Goal: Task Accomplishment & Management: Use online tool/utility

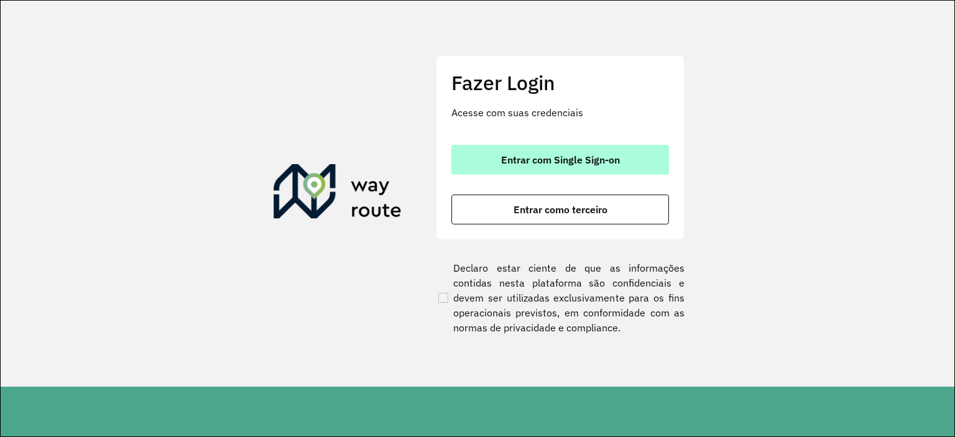
click at [580, 160] on span "Entrar com Single Sign-on" at bounding box center [560, 160] width 119 height 10
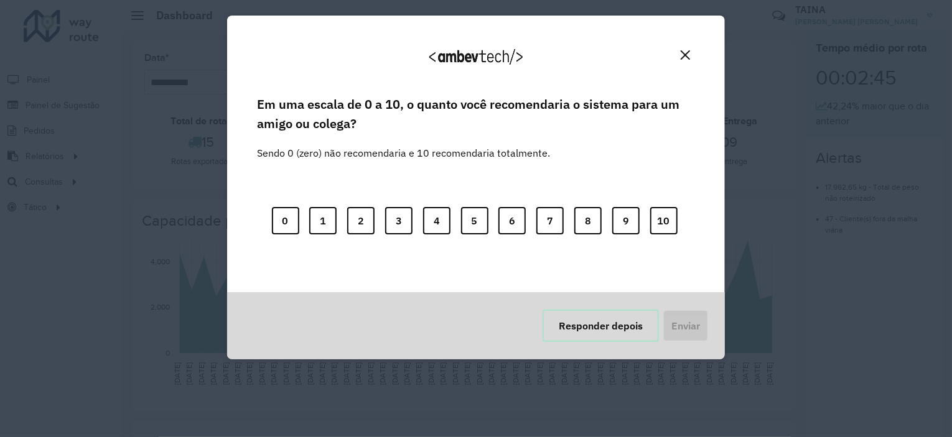
click at [583, 328] on button "Responder depois" at bounding box center [600, 326] width 116 height 32
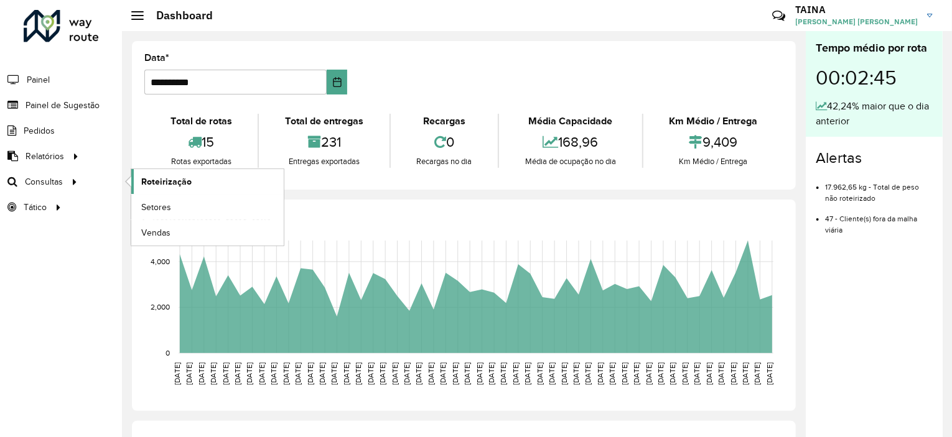
click at [140, 182] on link "Roteirização" at bounding box center [207, 181] width 152 height 25
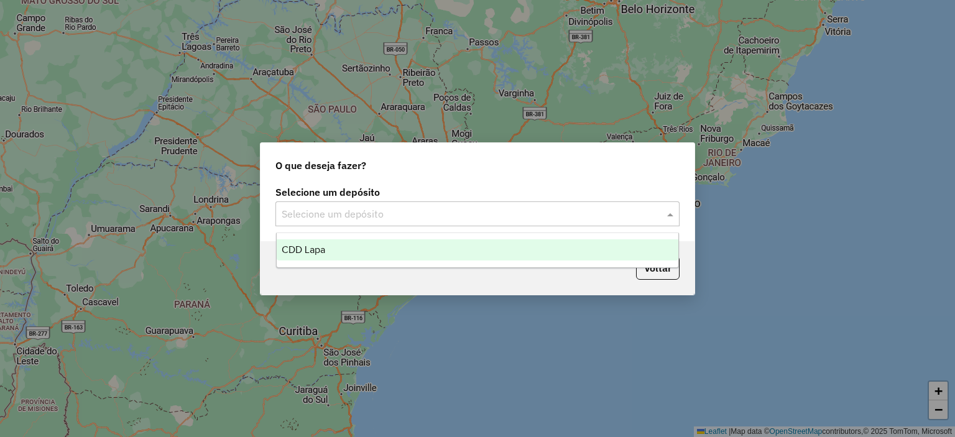
click at [442, 213] on input "text" at bounding box center [465, 214] width 367 height 15
drag, startPoint x: 429, startPoint y: 251, endPoint x: 478, endPoint y: 249, distance: 48.5
click at [430, 250] on div "CDD Lapa" at bounding box center [478, 249] width 402 height 21
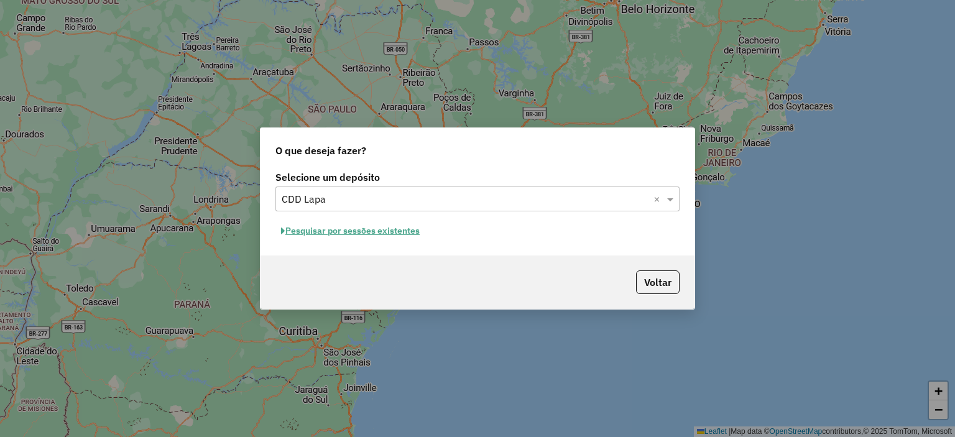
click at [330, 223] on button "Pesquisar por sessões existentes" at bounding box center [351, 230] width 150 height 19
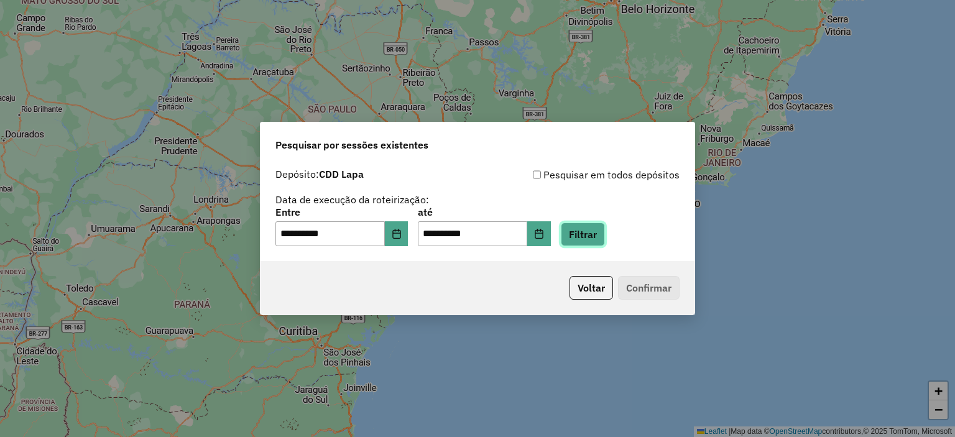
click at [586, 236] on button "Filtrar" at bounding box center [583, 235] width 44 height 24
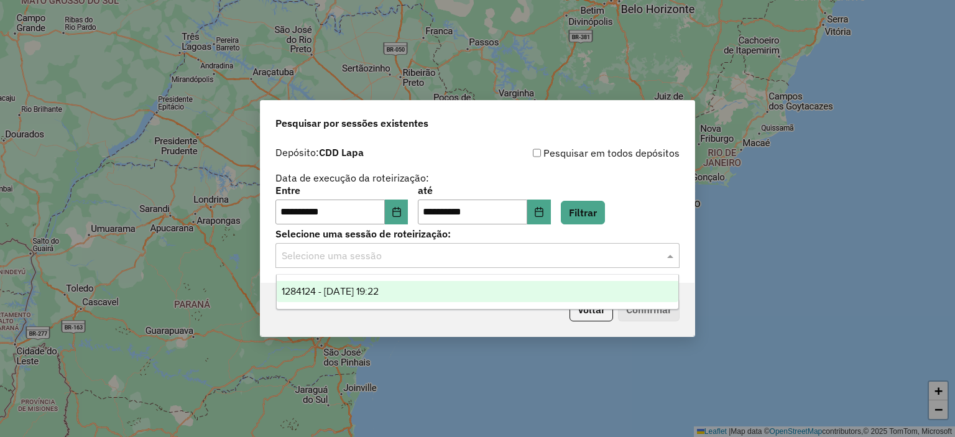
click at [438, 248] on div "Selecione uma sessão" at bounding box center [478, 255] width 404 height 25
click at [379, 293] on span "1284124 - 27/09/2025 19:22" at bounding box center [330, 291] width 97 height 11
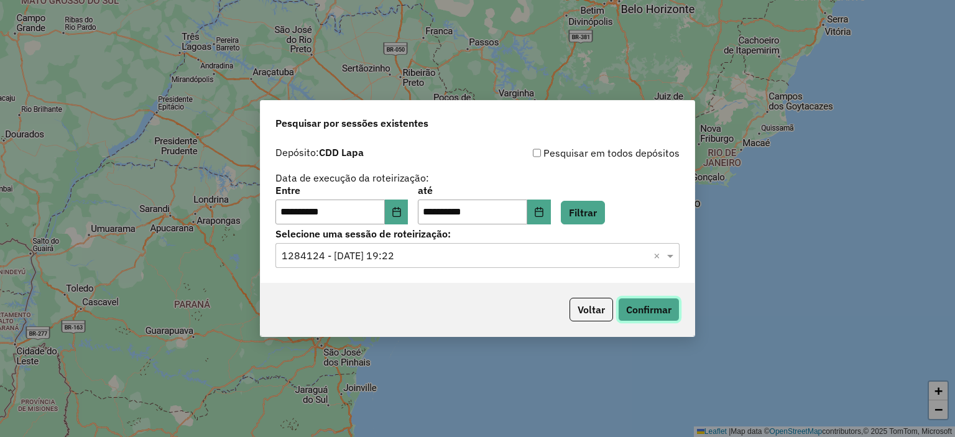
click at [649, 303] on button "Confirmar" at bounding box center [649, 310] width 62 height 24
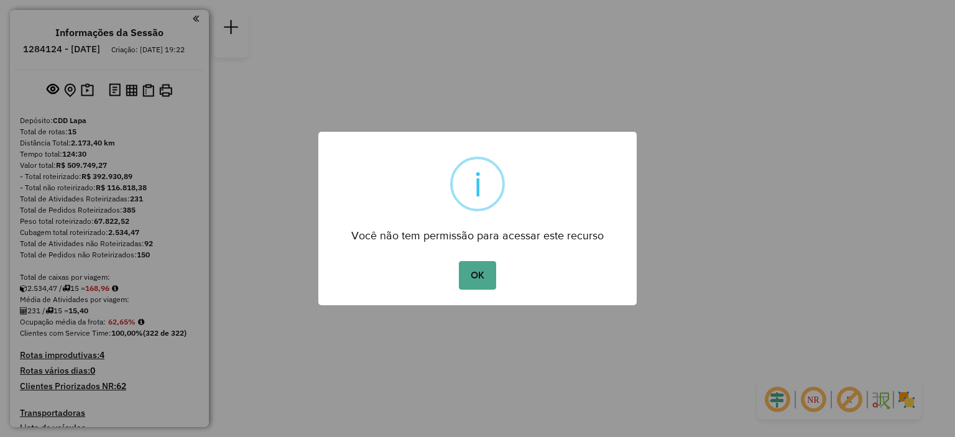
click at [499, 285] on div "OK No Cancel" at bounding box center [477, 275] width 318 height 35
click at [483, 272] on button "OK" at bounding box center [477, 275] width 37 height 29
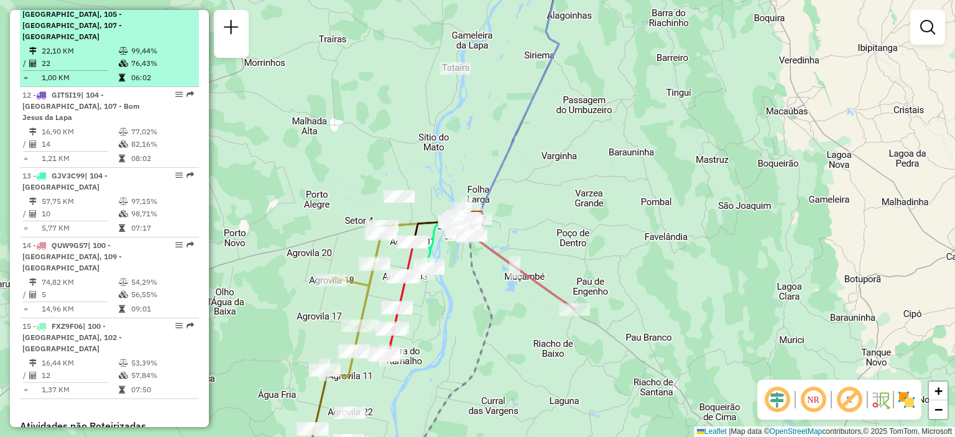
scroll to position [1306, 0]
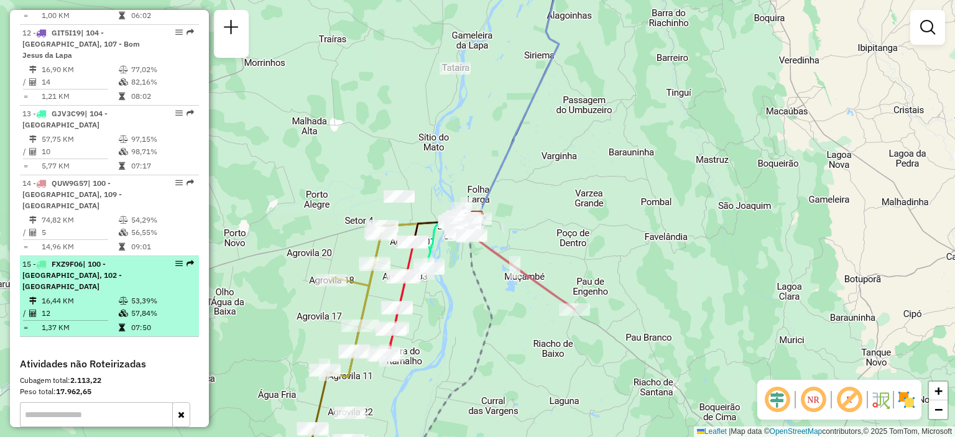
click at [124, 259] on div "15 - FXZ9F06 | 100 - [GEOGRAPHIC_DATA], 102 - [GEOGRAPHIC_DATA]" at bounding box center [88, 276] width 132 height 34
select select "**********"
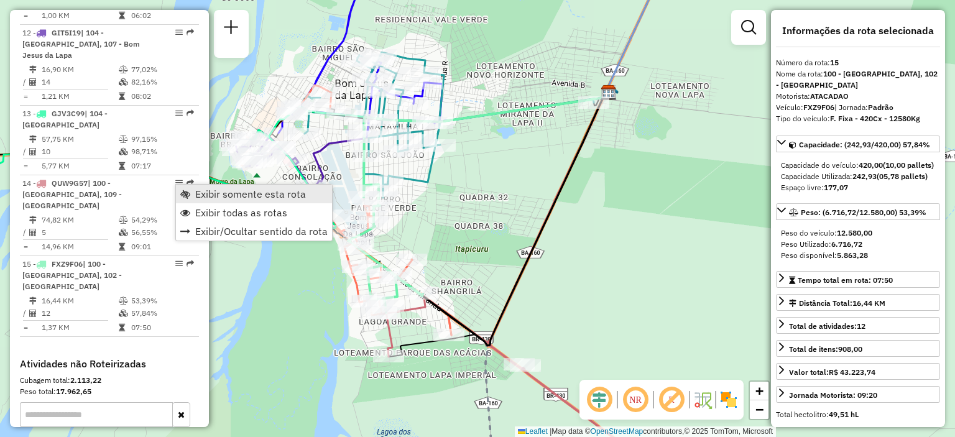
click at [192, 189] on link "Exibir somente esta rota" at bounding box center [254, 194] width 156 height 19
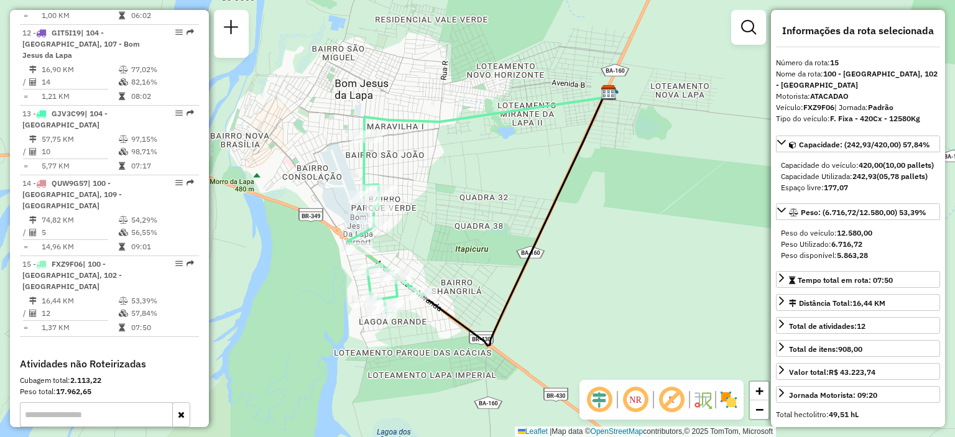
click at [631, 396] on em at bounding box center [636, 400] width 30 height 30
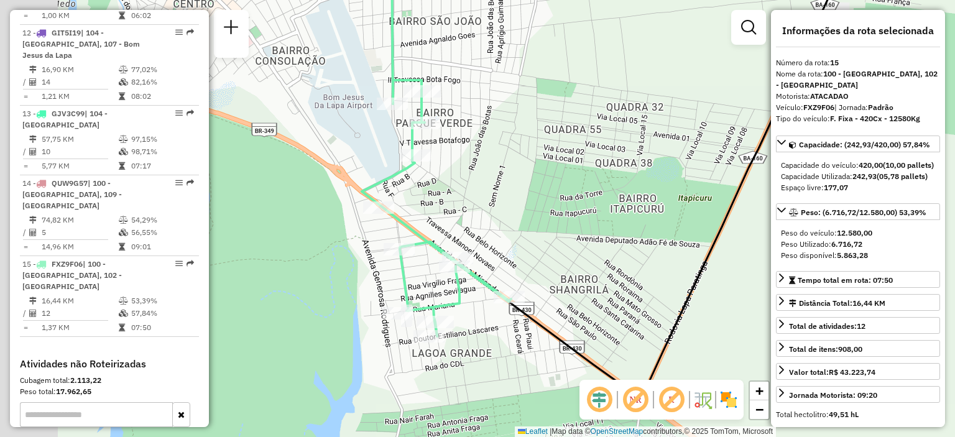
drag, startPoint x: 393, startPoint y: 239, endPoint x: 524, endPoint y: 235, distance: 130.7
click at [522, 234] on div "Janela de atendimento Grade de atendimento Capacidade Transportadoras Veículos …" at bounding box center [477, 218] width 955 height 437
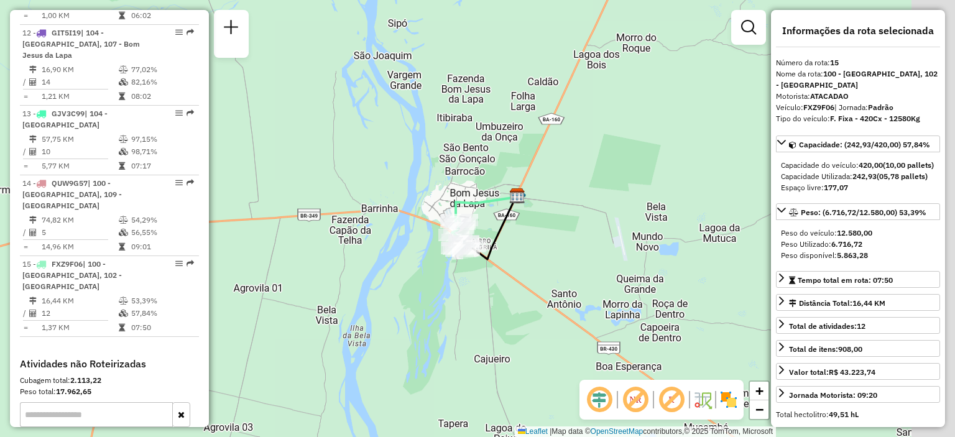
drag, startPoint x: 652, startPoint y: 284, endPoint x: 560, endPoint y: 248, distance: 98.9
click at [561, 249] on div "Janela de atendimento Grade de atendimento Capacidade Transportadoras Veículos …" at bounding box center [477, 218] width 955 height 437
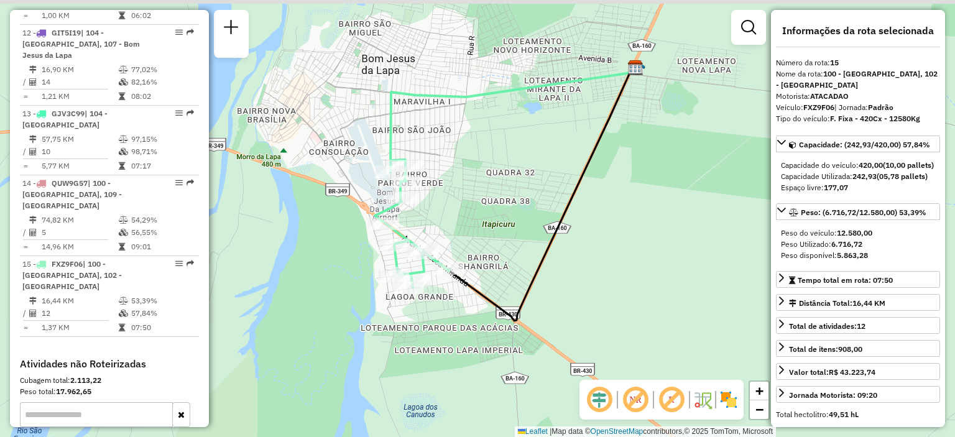
drag, startPoint x: 443, startPoint y: 178, endPoint x: 654, endPoint y: 273, distance: 231.6
click at [654, 273] on div "Janela de atendimento Grade de atendimento Capacidade Transportadoras Veículos …" at bounding box center [477, 218] width 955 height 437
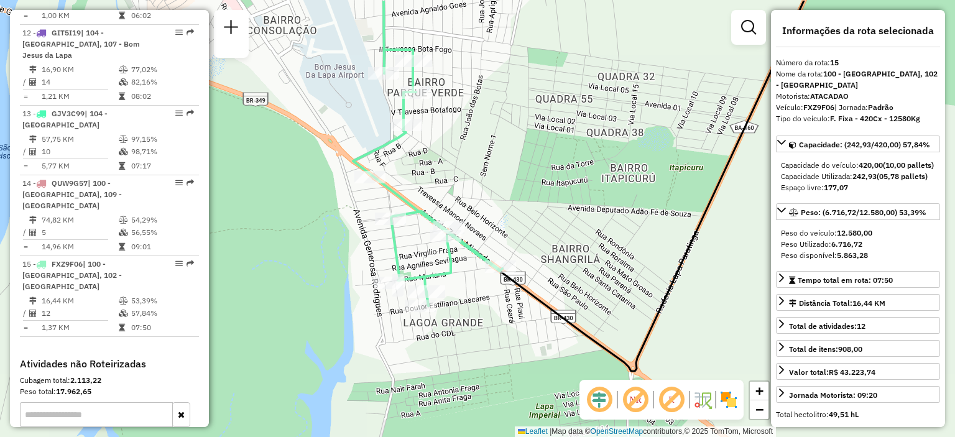
drag, startPoint x: 480, startPoint y: 215, endPoint x: 577, endPoint y: 259, distance: 106.9
click at [577, 259] on div "Janela de atendimento Grade de atendimento Capacidade Transportadoras Veículos …" at bounding box center [477, 218] width 955 height 437
